Goal: Navigation & Orientation: Find specific page/section

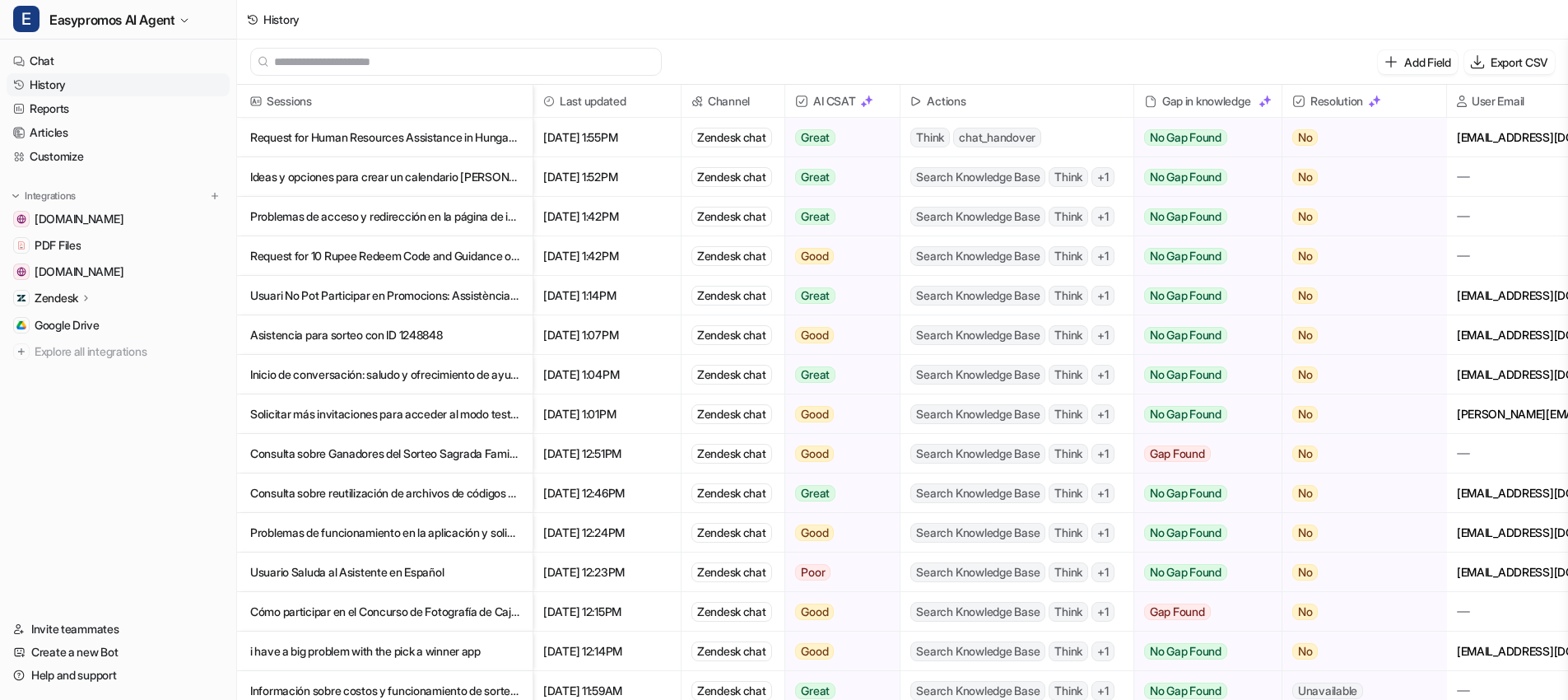
drag, startPoint x: 197, startPoint y: 600, endPoint x: 208, endPoint y: 595, distance: 12.1
click at [197, 599] on nav "Chat History Reports Articles Customize Integrations [DOMAIN_NAME] PDF Files [D…" at bounding box center [118, 323] width 236 height 562
